Goal: Find contact information: Find contact information

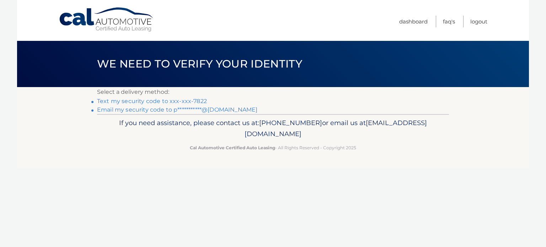
click at [153, 99] on link "Text my security code to xxx-xxx-7822" at bounding box center [152, 101] width 110 height 7
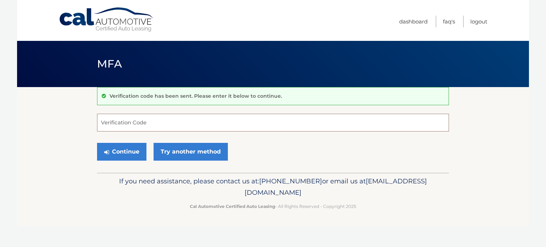
click at [135, 119] on input "Verification Code" at bounding box center [273, 123] width 352 height 18
click at [117, 125] on input "Verification Code" at bounding box center [273, 123] width 352 height 18
type input "631371"
click at [126, 153] on button "Continue" at bounding box center [121, 152] width 49 height 18
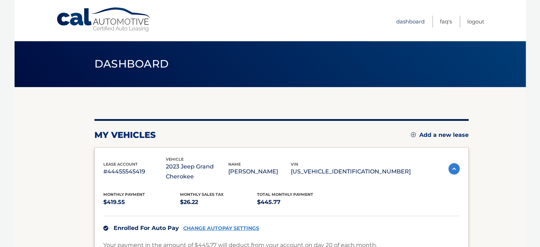
click at [409, 21] on link "Dashboard" at bounding box center [410, 22] width 28 height 12
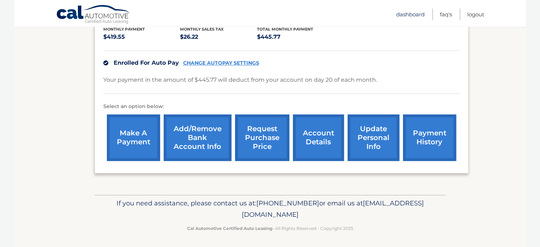
scroll to position [166, 0]
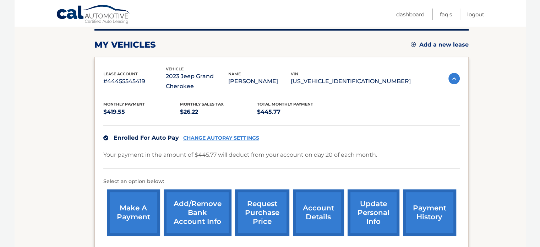
scroll to position [142, 0]
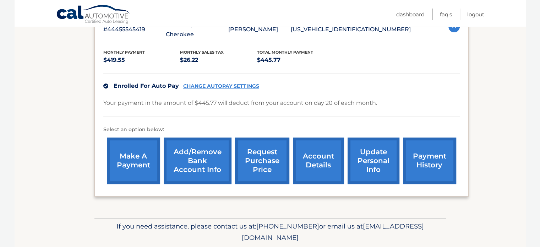
click at [251, 158] on link "request purchase price" at bounding box center [262, 160] width 54 height 47
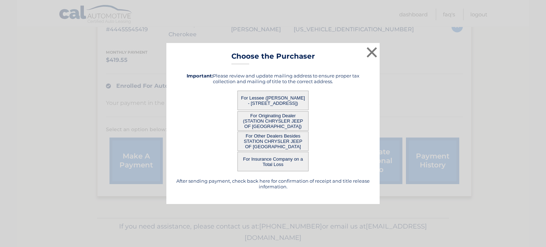
click at [279, 92] on button "For Lessee (PAULA COSSETTE - 1 POPPASQUASH RD, , NORTH ATTLEBORO, MA 02760)" at bounding box center [272, 101] width 71 height 20
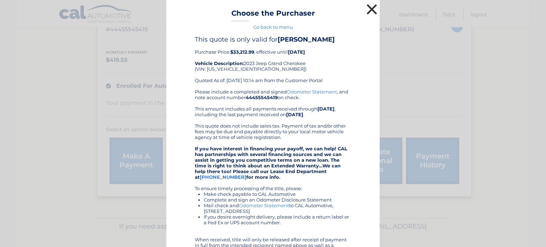
click at [369, 7] on button "×" at bounding box center [371, 9] width 14 height 14
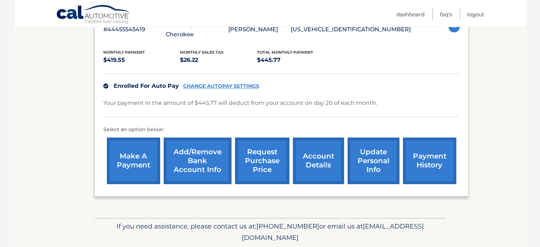
click at [255, 155] on link "request purchase price" at bounding box center [262, 160] width 54 height 47
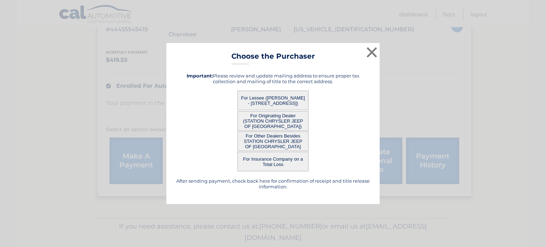
click at [263, 119] on button "For Originating Dealer (STATION CHRYSLER JEEP OF MANSFIELD)" at bounding box center [272, 121] width 71 height 20
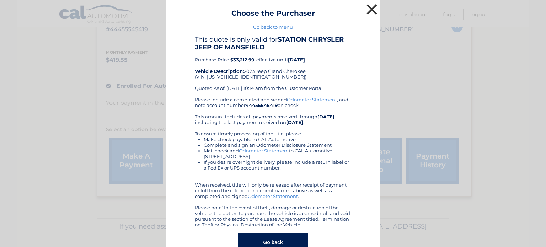
click at [364, 9] on button "×" at bounding box center [371, 9] width 14 height 14
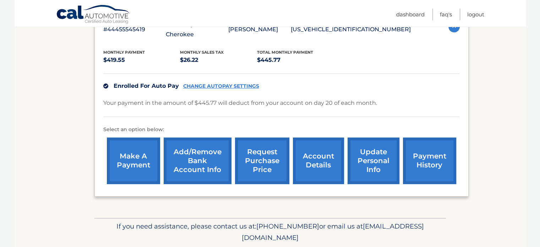
click at [259, 154] on link "request purchase price" at bounding box center [262, 160] width 54 height 47
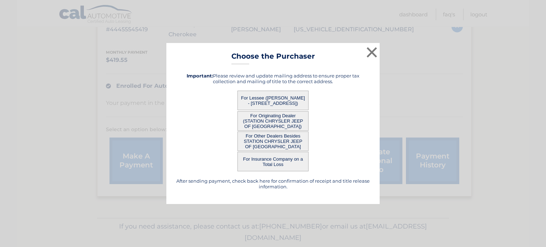
click at [265, 140] on button "For Other Dealers Besides STATION CHRYSLER JEEP OF [GEOGRAPHIC_DATA]" at bounding box center [272, 141] width 71 height 20
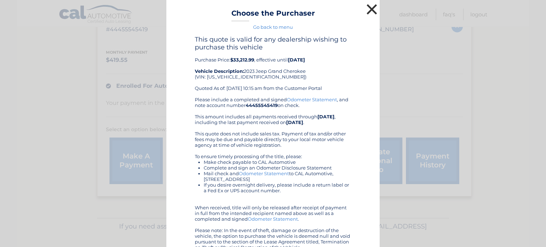
click at [367, 9] on button "×" at bounding box center [371, 9] width 14 height 14
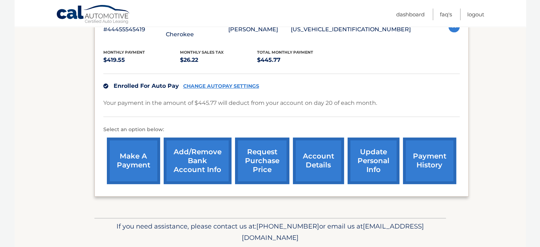
click at [261, 162] on link "request purchase price" at bounding box center [262, 160] width 54 height 47
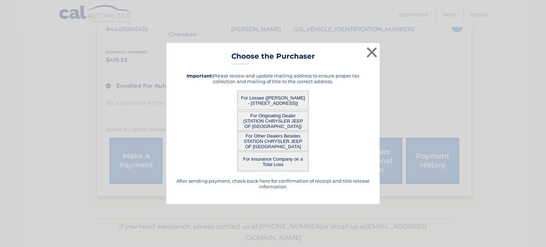
click at [272, 94] on button "For Lessee ([PERSON_NAME] - [STREET_ADDRESS])" at bounding box center [272, 101] width 71 height 20
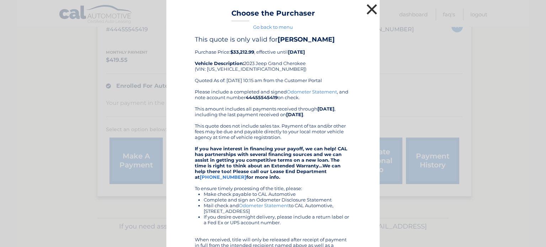
click at [365, 10] on button "×" at bounding box center [371, 9] width 14 height 14
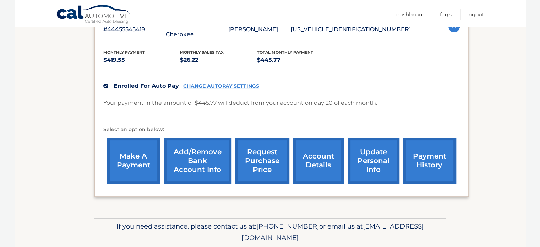
click at [264, 169] on link "request purchase price" at bounding box center [262, 160] width 54 height 47
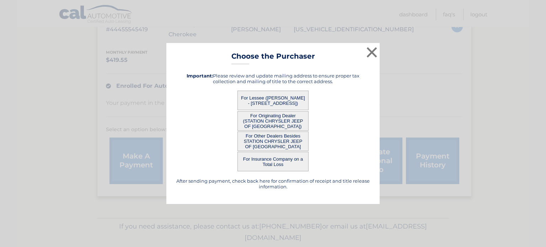
click at [264, 161] on button "For Insurance Company on a Total Loss" at bounding box center [272, 162] width 71 height 20
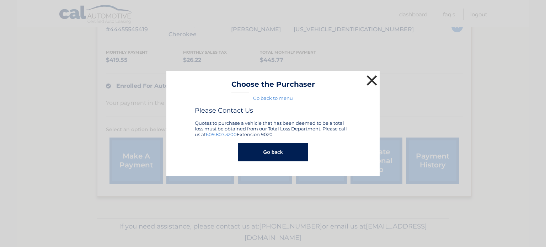
click at [372, 81] on button "×" at bounding box center [371, 80] width 14 height 14
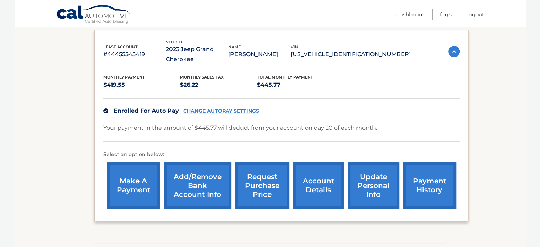
scroll to position [0, 0]
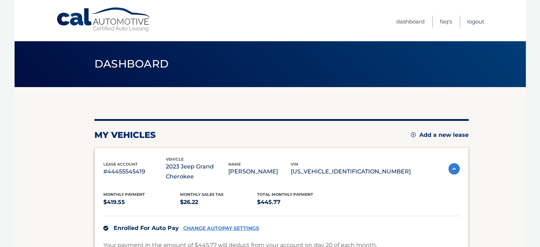
click at [481, 22] on link "Logout" at bounding box center [475, 22] width 17 height 12
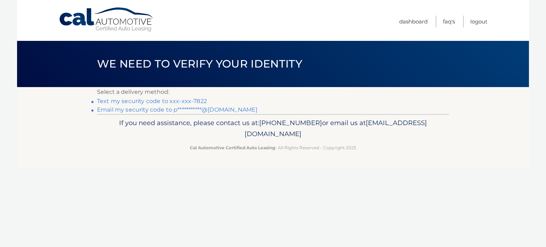
click at [195, 100] on link "Text my security code to xxx-xxx-7822" at bounding box center [152, 101] width 110 height 7
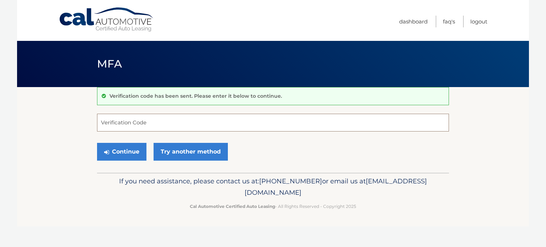
click at [150, 117] on input "Verification Code" at bounding box center [273, 123] width 352 height 18
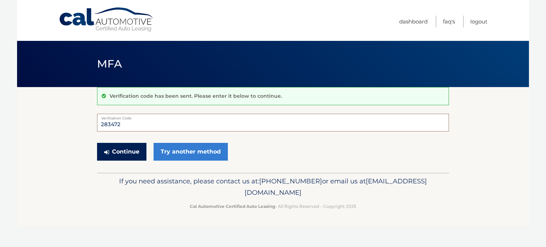
type input "283472"
click at [112, 149] on button "Continue" at bounding box center [121, 152] width 49 height 18
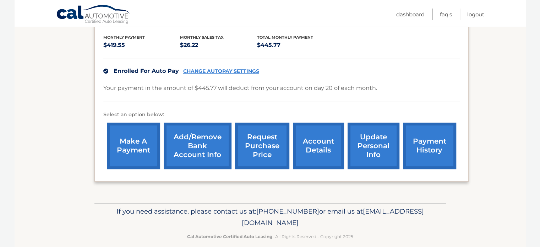
scroll to position [166, 0]
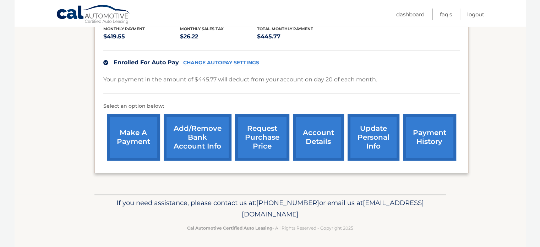
click at [242, 211] on span "[EMAIL_ADDRESS][DOMAIN_NAME]" at bounding box center [333, 209] width 182 height 20
drag, startPoint x: 209, startPoint y: 212, endPoint x: 346, endPoint y: 212, distance: 137.5
click at [346, 212] on p "If you need assistance, please contact us at: [PHONE_NUMBER] or email us at [EM…" at bounding box center [270, 208] width 342 height 23
copy span "[EMAIL_ADDRESS][DOMAIN_NAME]"
